Goal: Ask a question

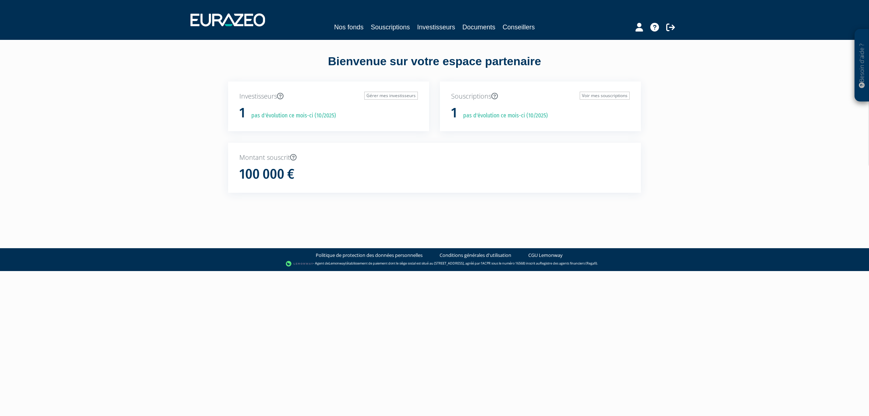
click at [223, 79] on div "Bienvenue sur votre espace partenaire" at bounding box center [435, 67] width 424 height 28
click at [144, 50] on div "Besoin d'aide ? × J'ai besoin d'aide Si vous avez une question à propos du fonc…" at bounding box center [434, 109] width 869 height 219
click at [235, 22] on img at bounding box center [227, 19] width 75 height 13
click at [656, 28] on icon at bounding box center [654, 27] width 9 height 9
drag, startPoint x: 64, startPoint y: 192, endPoint x: 324, endPoint y: 91, distance: 279.4
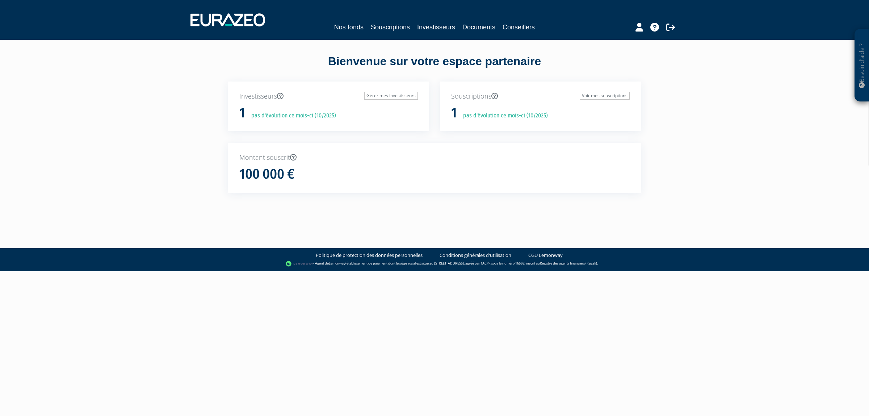
click at [64, 191] on div "Besoin d'aide ? × J'ai besoin d'aide Si vous avez une question à propos du fonc…" at bounding box center [434, 109] width 869 height 219
